Goal: Entertainment & Leisure: Browse casually

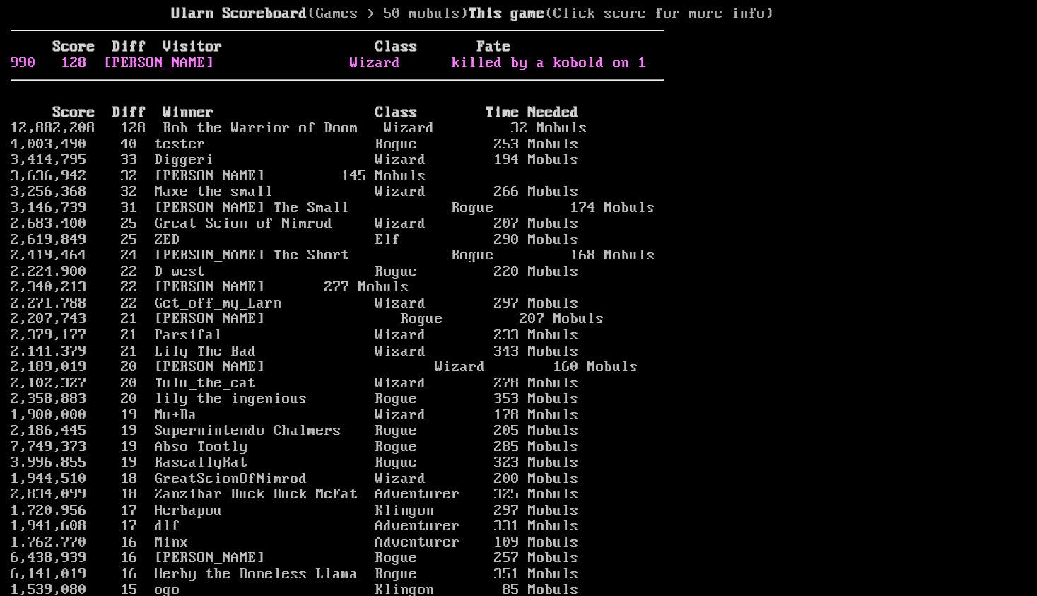
click at [406, 71] on link "990 128 [PERSON_NAME] Wizard killed by a kobold on 1" at bounding box center [329, 62] width 636 height 17
